Goal: Task Accomplishment & Management: Manage account settings

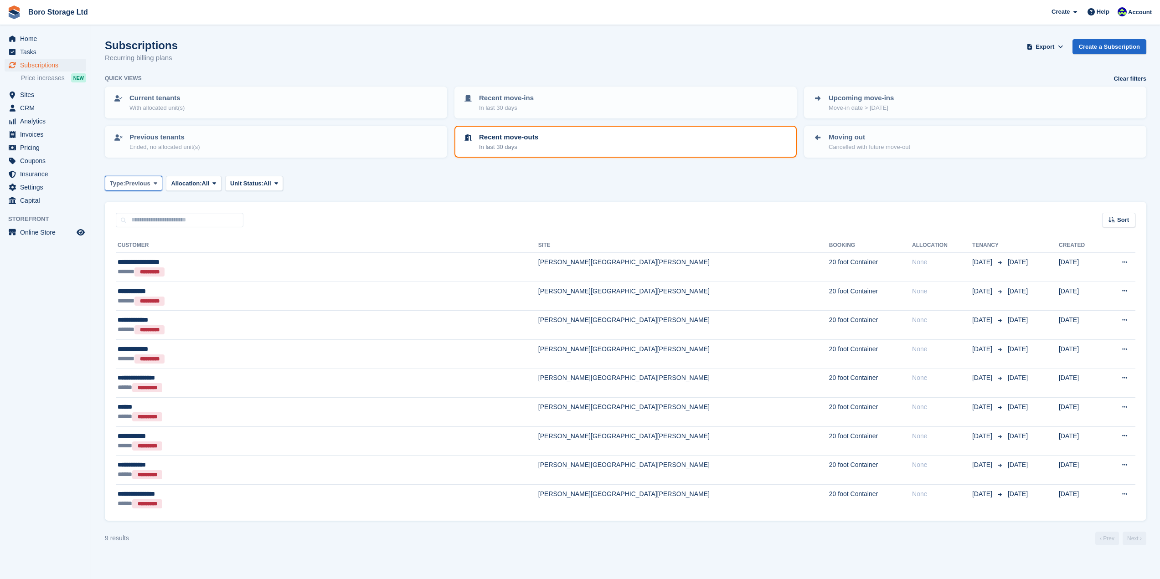
click at [146, 182] on span "Previous" at bounding box center [137, 183] width 25 height 9
click at [427, 166] on turbo-frame "Subscriptions Recurring billing plans Export Export Subscriptions Export a CSV …" at bounding box center [625, 292] width 1041 height 506
click at [261, 183] on span "Unit Status:" at bounding box center [246, 183] width 33 height 9
click at [194, 184] on span "Allocation:" at bounding box center [186, 183] width 31 height 9
click at [138, 185] on span "Previous" at bounding box center [137, 183] width 25 height 9
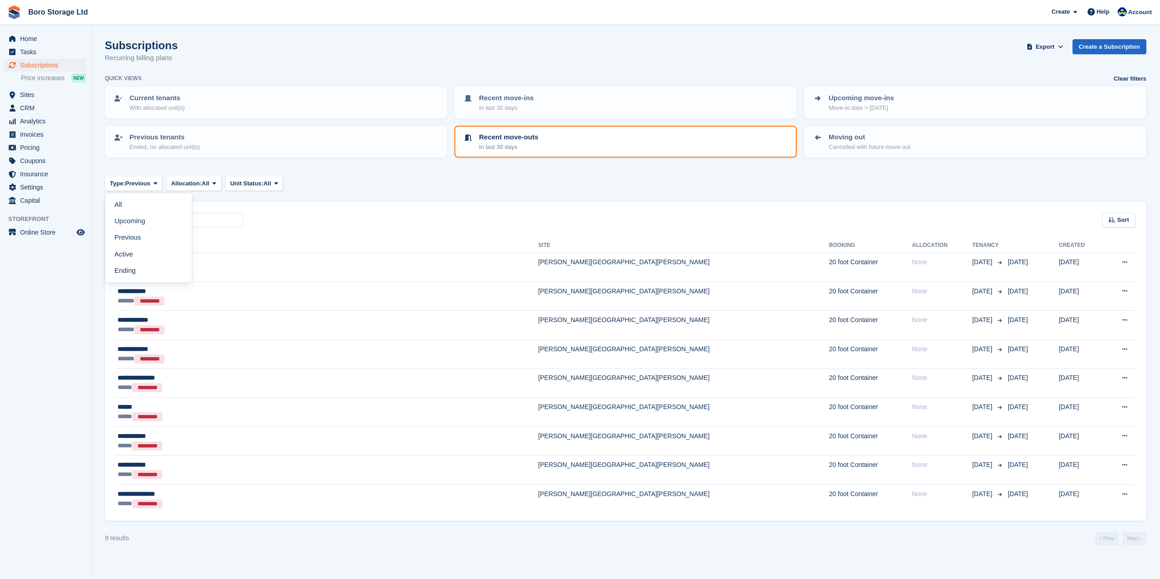
click at [488, 181] on div "Type: Previous All Upcoming Previous Active Ending Allocation: All All Allocate…" at bounding box center [625, 183] width 1041 height 15
click at [182, 152] on link "Previous tenants Ended, no allocated unit(s)" at bounding box center [276, 142] width 340 height 30
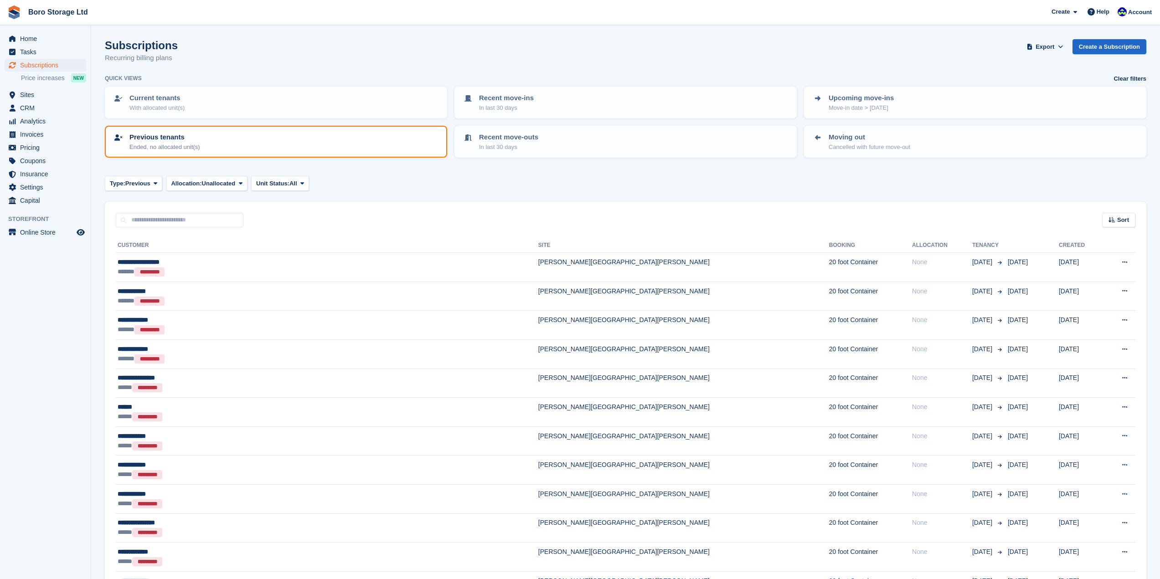
click at [175, 143] on p "Ended, no allocated unit(s)" at bounding box center [164, 147] width 71 height 9
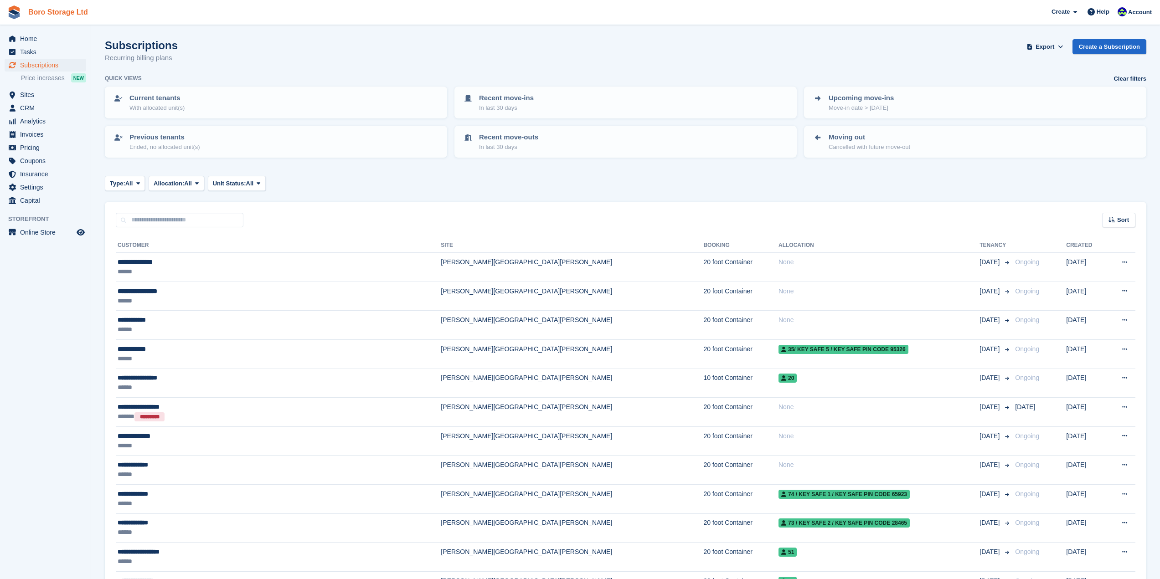
click at [28, 9] on link "Boro Storage Ltd" at bounding box center [58, 12] width 67 height 15
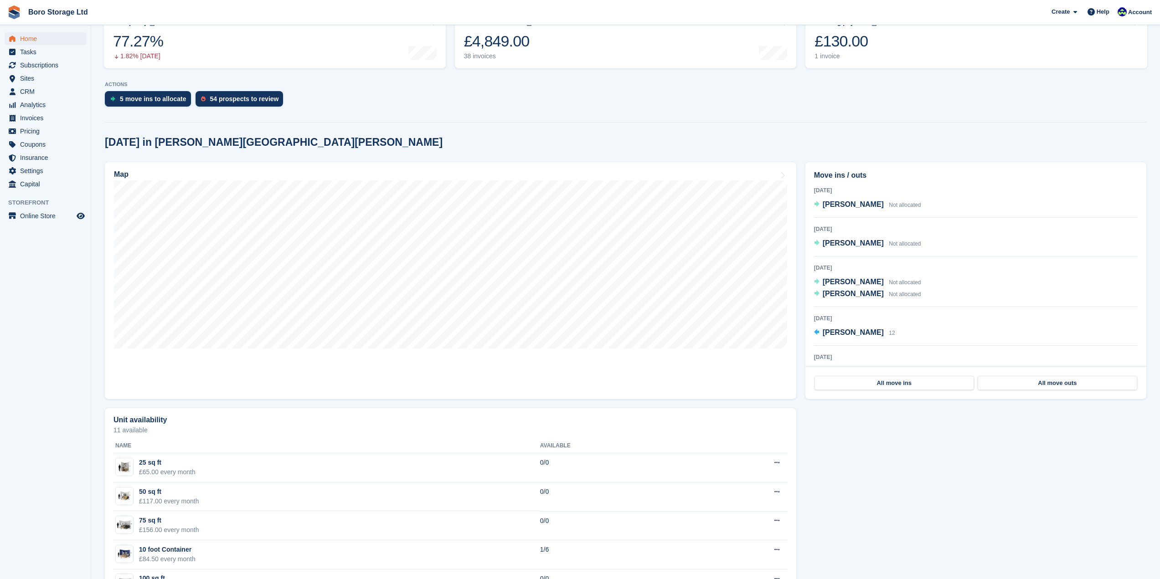
scroll to position [137, 0]
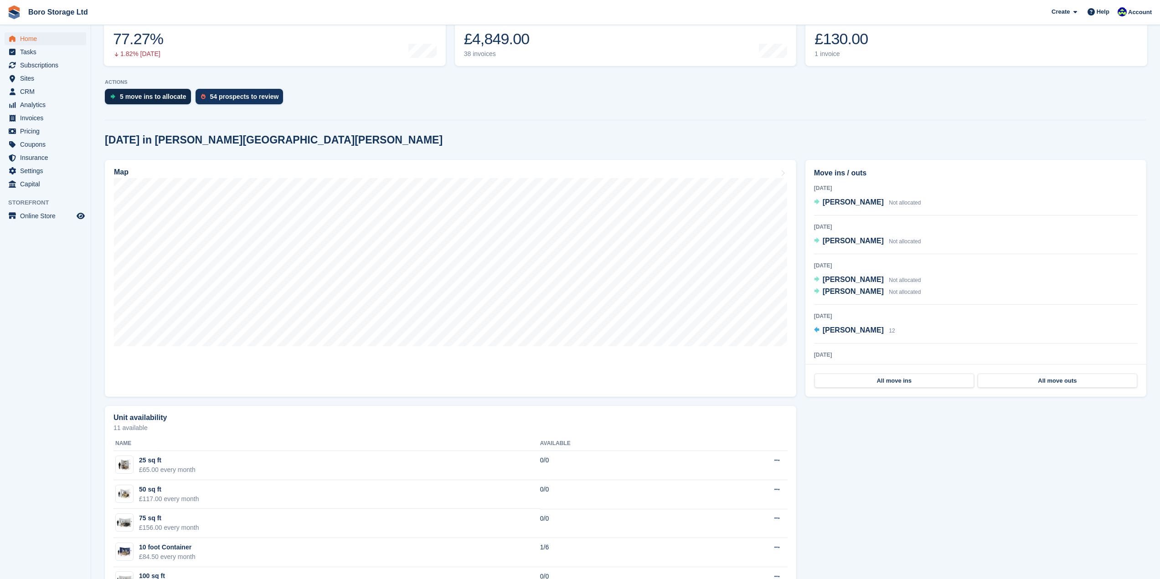
click at [158, 98] on div "5 move ins to allocate" at bounding box center [153, 96] width 67 height 7
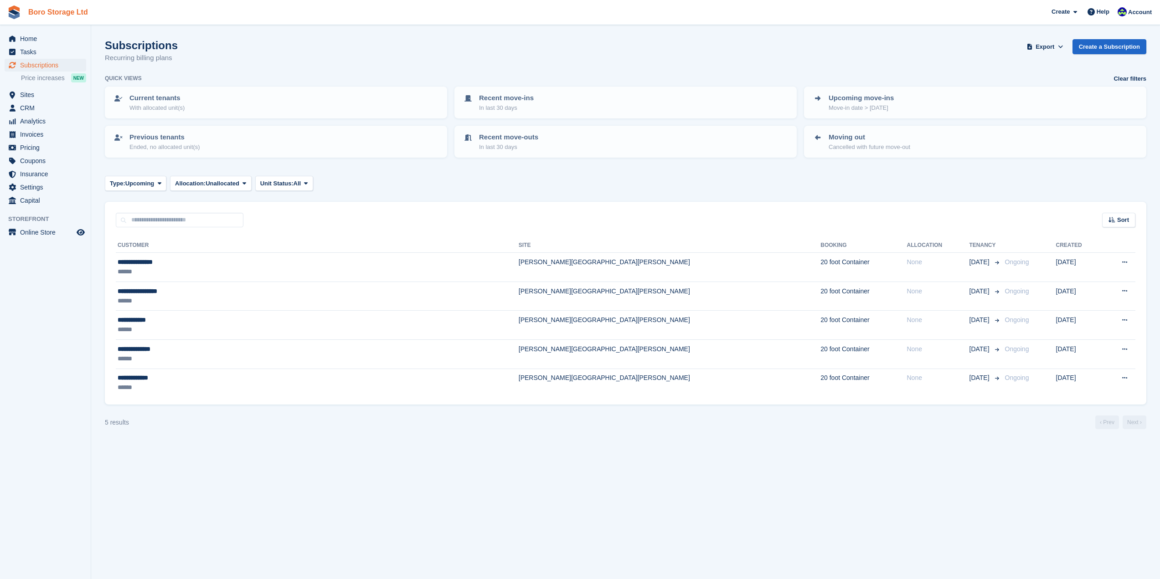
click at [45, 14] on link "Boro Storage Ltd" at bounding box center [58, 12] width 67 height 15
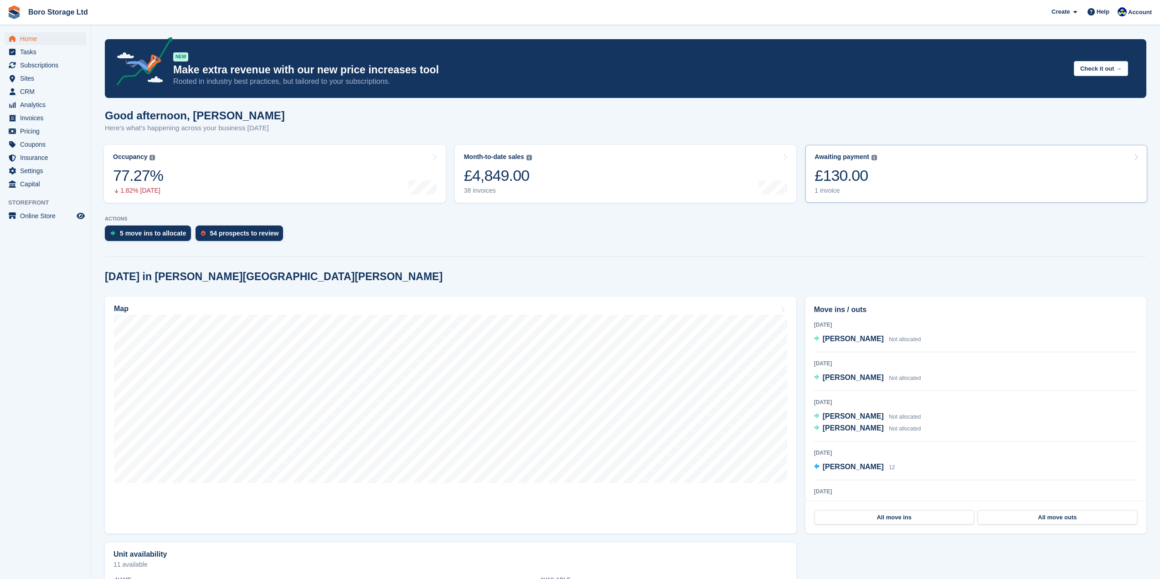
click at [836, 179] on div "£130.00" at bounding box center [845, 175] width 62 height 19
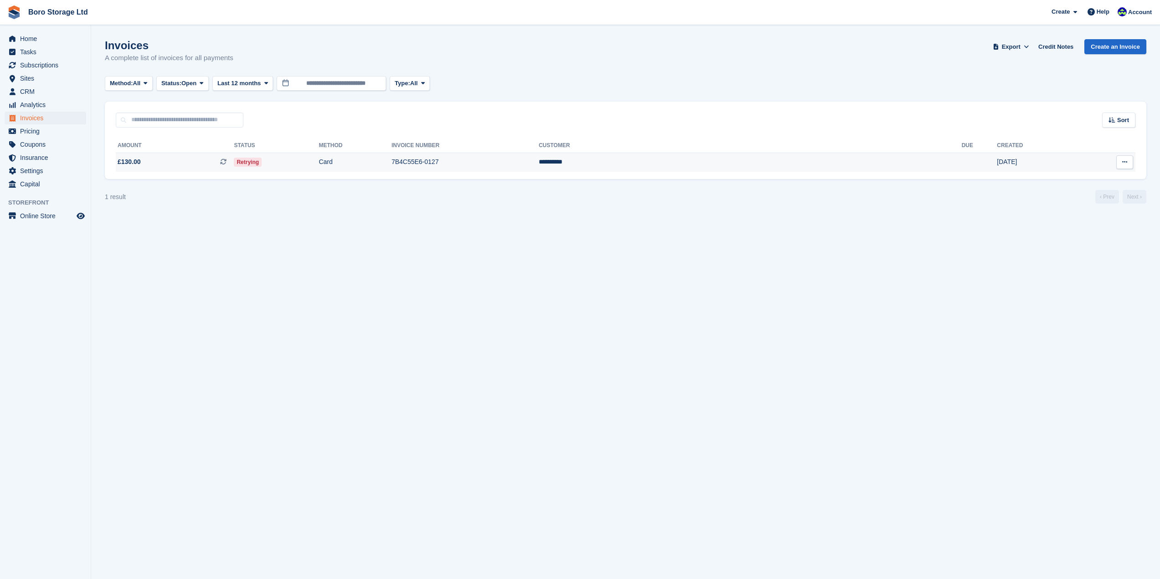
click at [262, 161] on span "Retrying" at bounding box center [248, 162] width 28 height 9
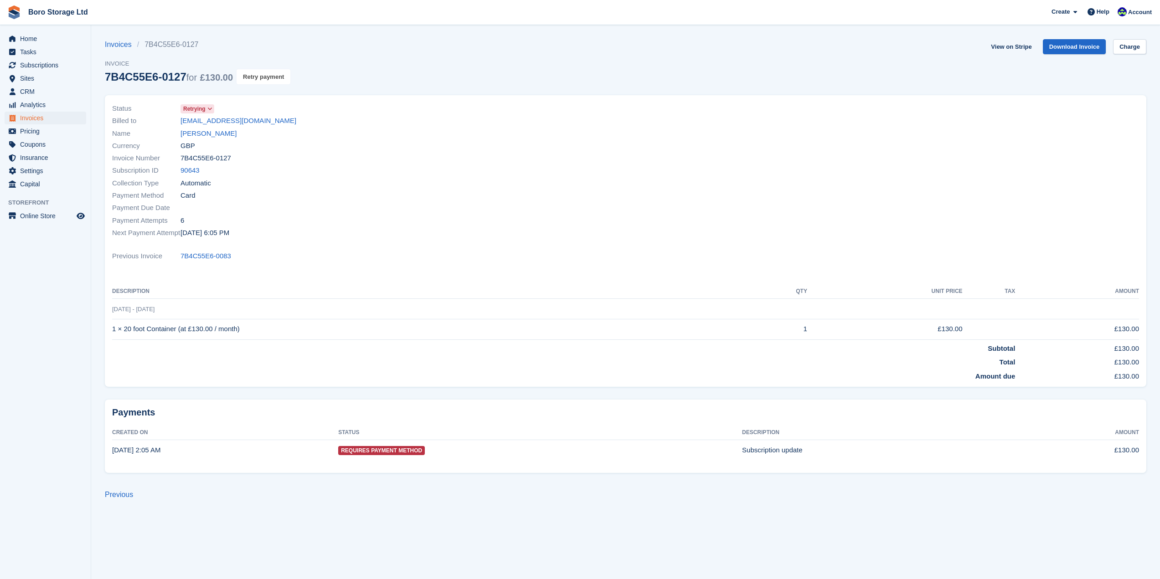
click at [262, 78] on button "Retry payment" at bounding box center [263, 76] width 54 height 15
click at [28, 15] on link "Boro Storage Ltd" at bounding box center [58, 12] width 67 height 15
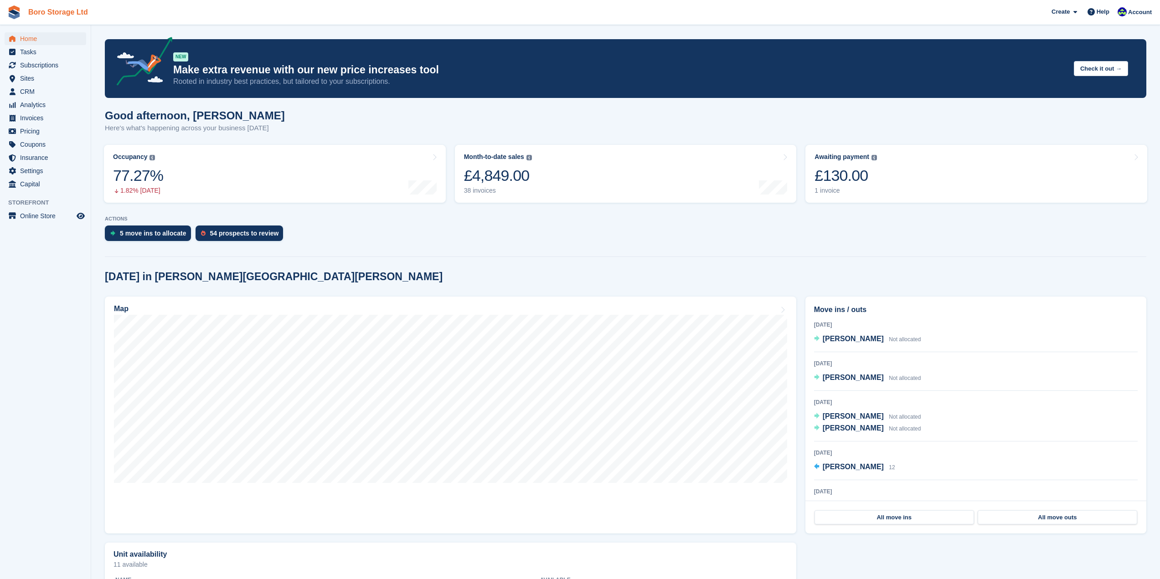
click at [46, 12] on link "Boro Storage Ltd" at bounding box center [58, 12] width 67 height 15
click at [46, 9] on link "Boro Storage Ltd" at bounding box center [58, 12] width 67 height 15
